Goal: Find specific page/section: Find specific page/section

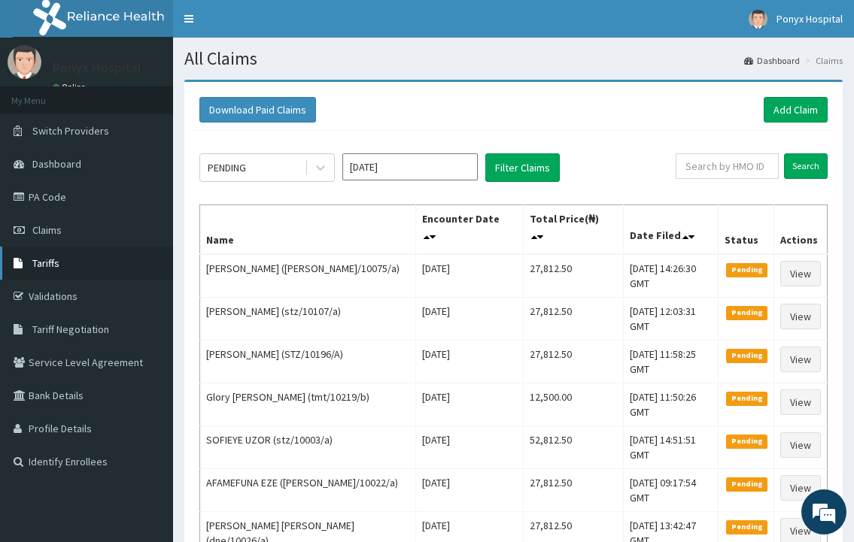
drag, startPoint x: 0, startPoint y: 0, endPoint x: 38, endPoint y: 257, distance: 259.3
click at [38, 257] on span "Tariffs" at bounding box center [45, 264] width 27 height 14
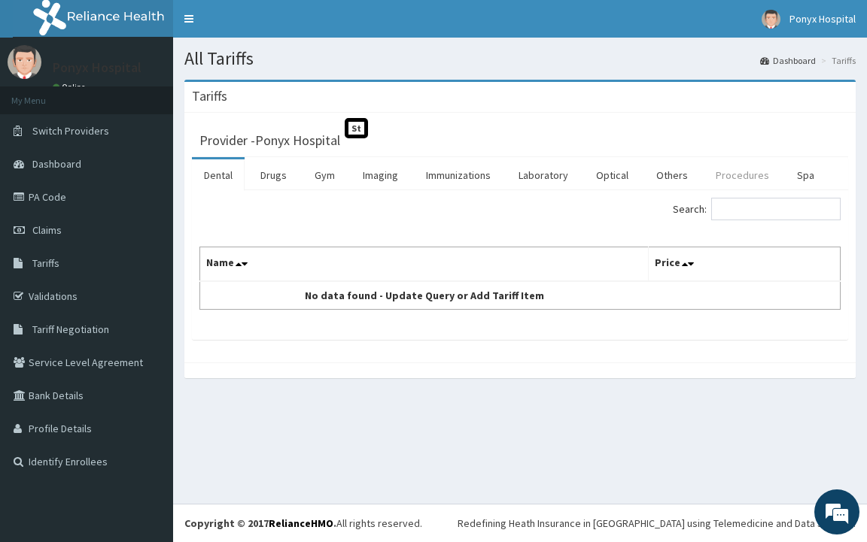
click at [737, 164] on link "Procedures" at bounding box center [741, 175] width 77 height 32
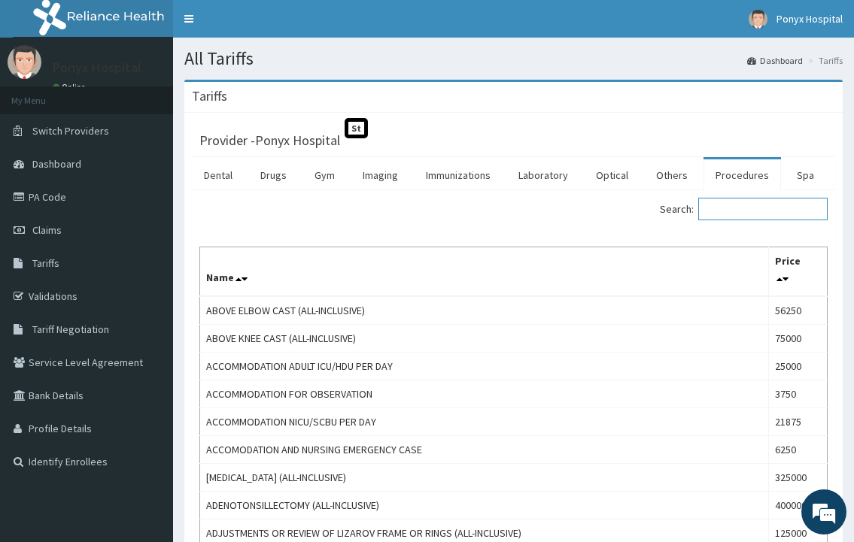
click at [760, 205] on input "Search:" at bounding box center [762, 209] width 129 height 23
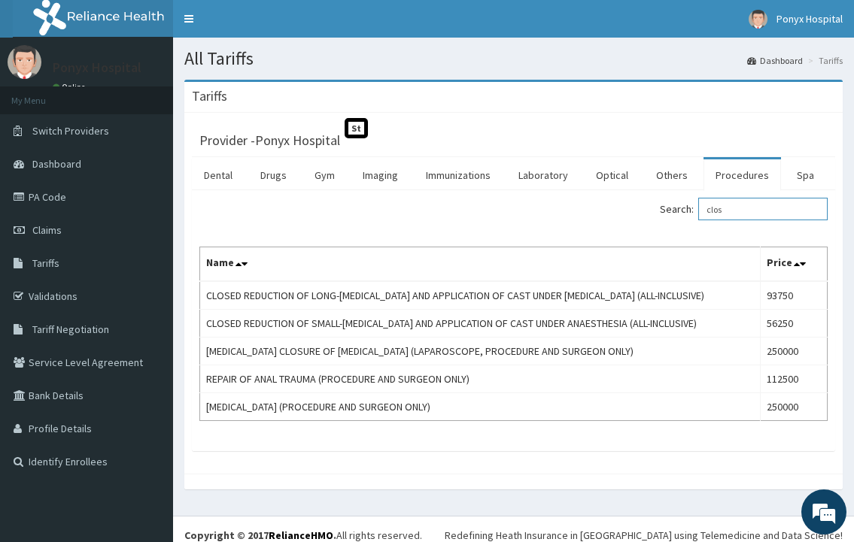
type input "clos"
click at [59, 193] on link "PA Code" at bounding box center [86, 197] width 173 height 33
